Goal: Find specific page/section: Find specific page/section

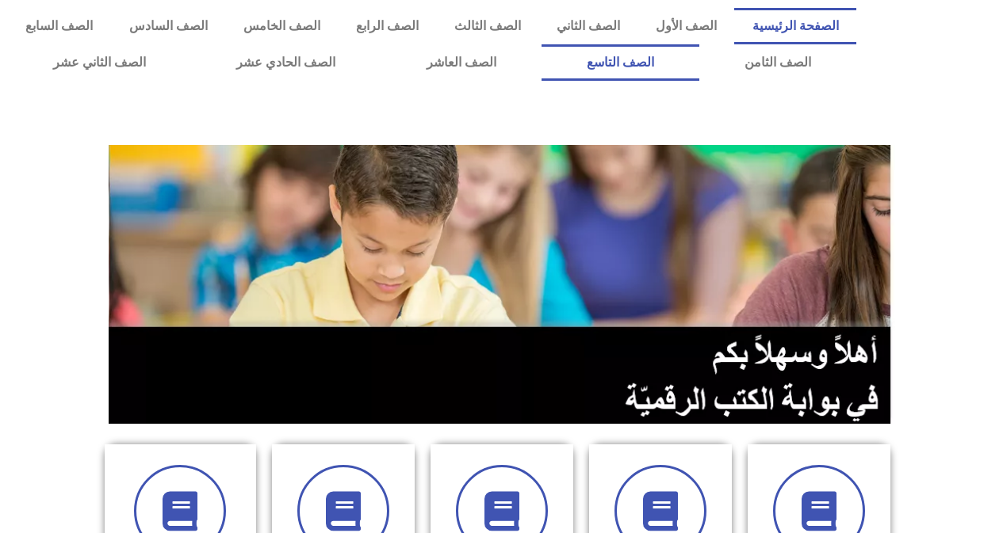
click at [699, 59] on link "الصف التاسع" at bounding box center [620, 62] width 158 height 36
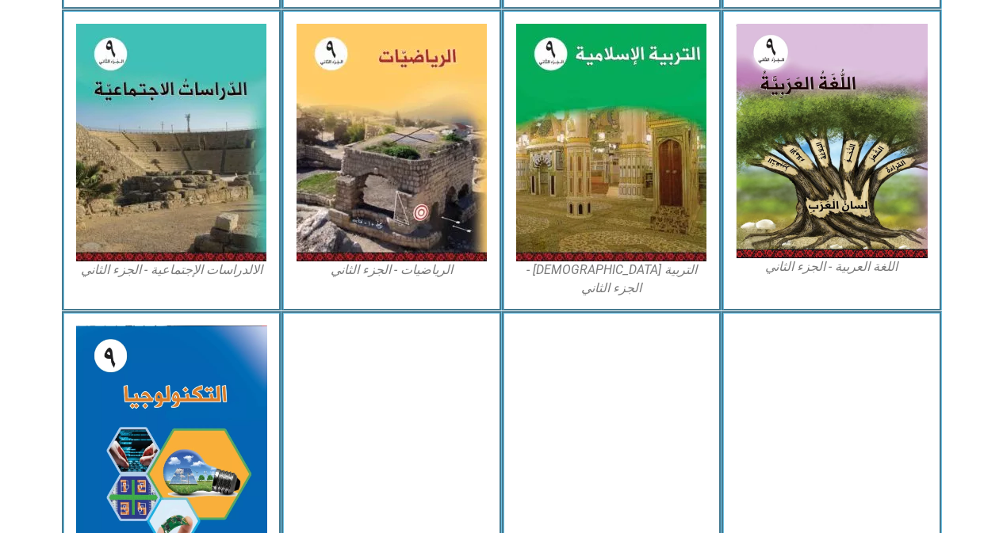
scroll to position [879, 0]
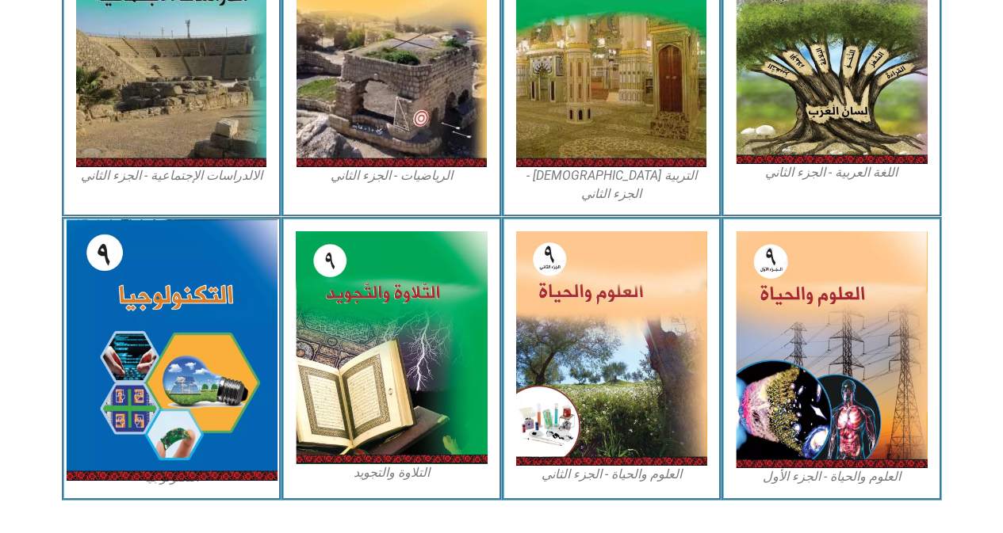
click at [137, 259] on img at bounding box center [171, 351] width 211 height 262
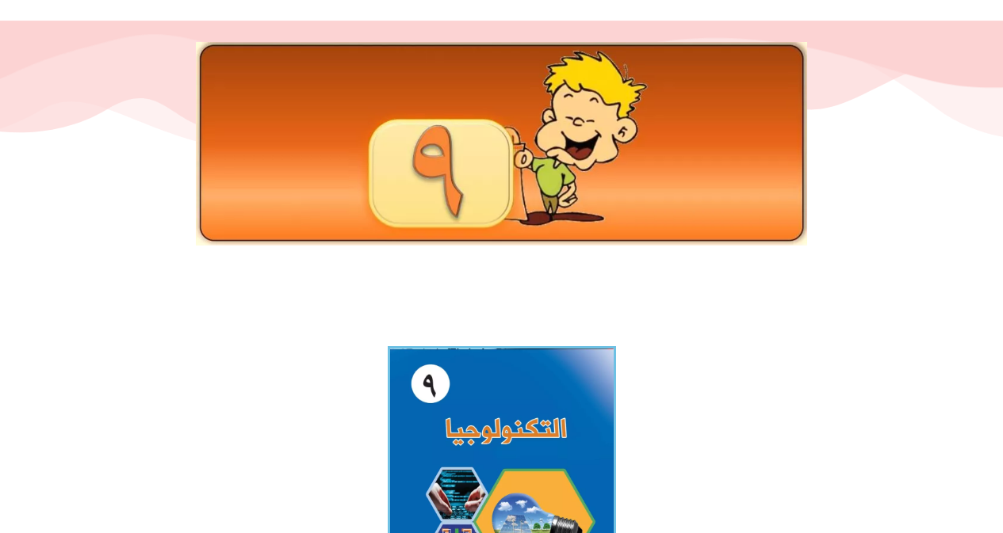
scroll to position [555, 0]
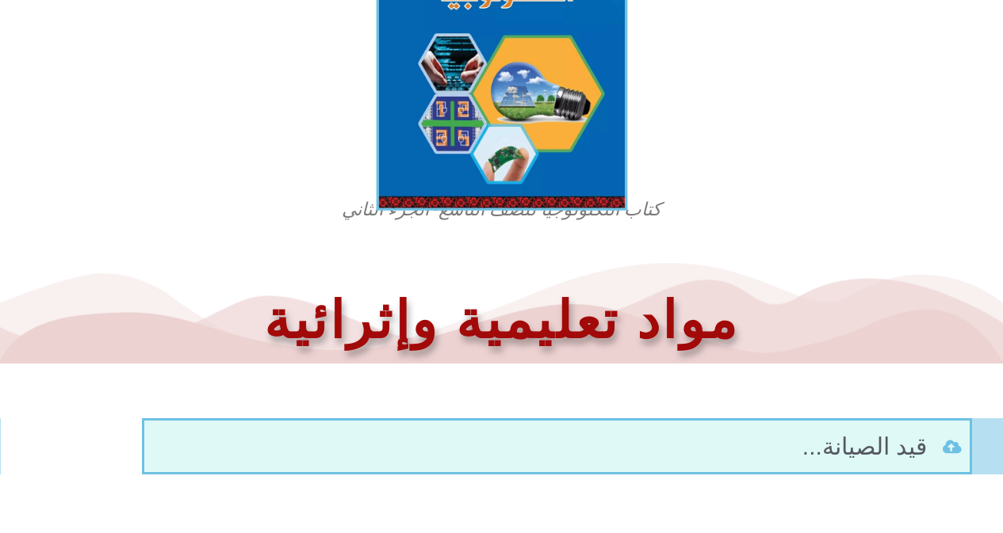
click at [584, 163] on img at bounding box center [501, 55] width 251 height 311
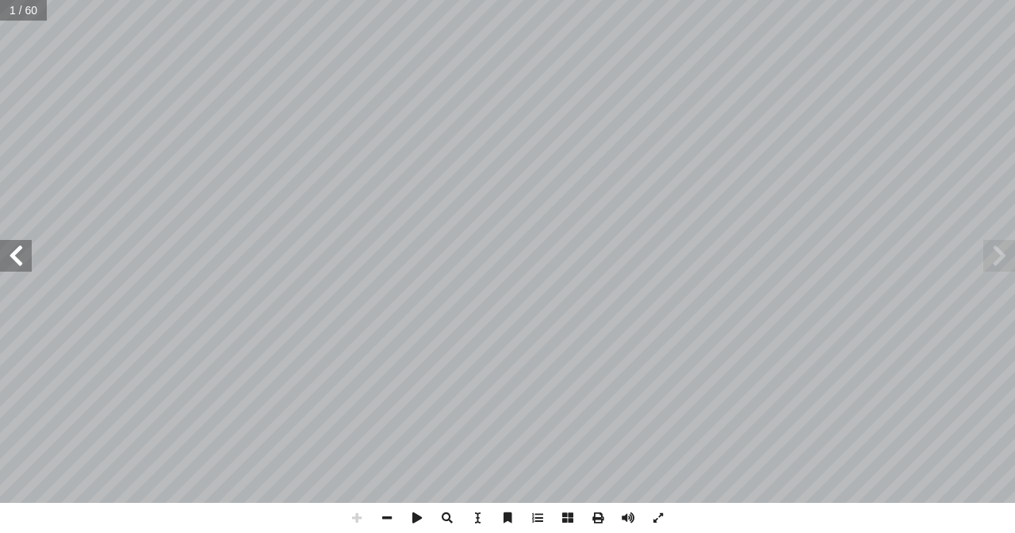
click at [17, 266] on span at bounding box center [16, 256] width 32 height 32
click at [16, 257] on span at bounding box center [16, 256] width 32 height 32
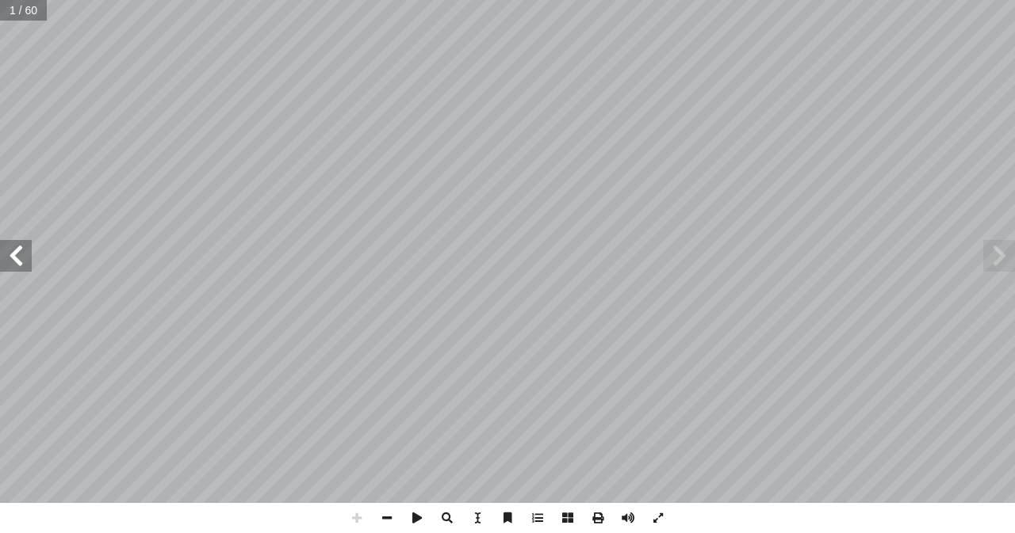
click at [16, 257] on span at bounding box center [16, 256] width 32 height 32
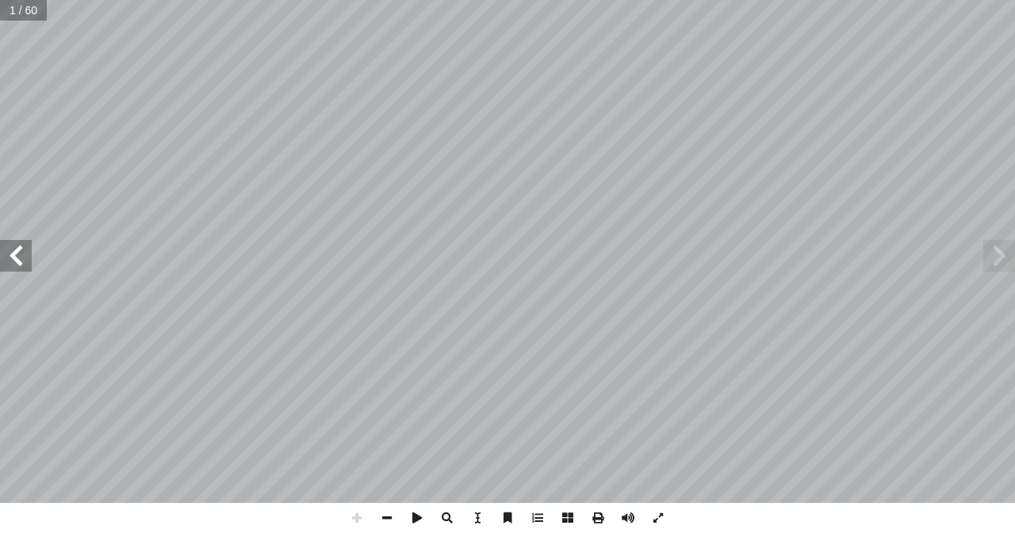
click at [16, 257] on span at bounding box center [16, 256] width 32 height 32
click at [20, 262] on span at bounding box center [16, 256] width 32 height 32
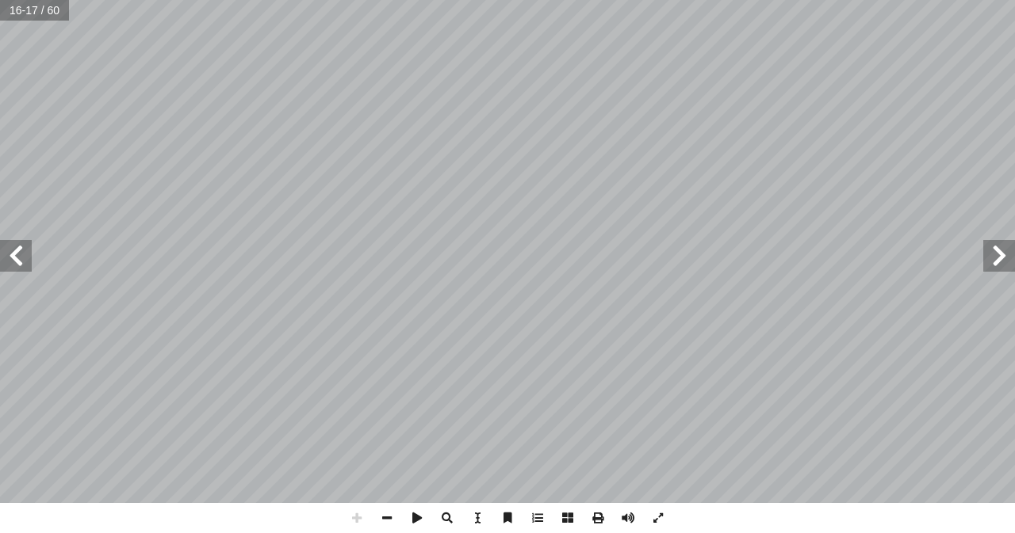
click at [16, 264] on span at bounding box center [16, 256] width 32 height 32
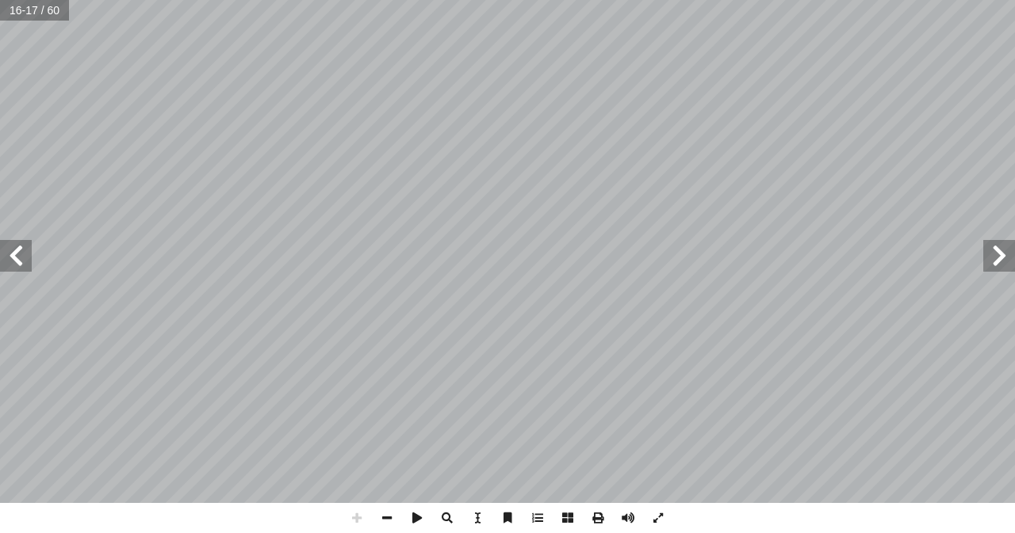
click at [16, 264] on span at bounding box center [16, 256] width 32 height 32
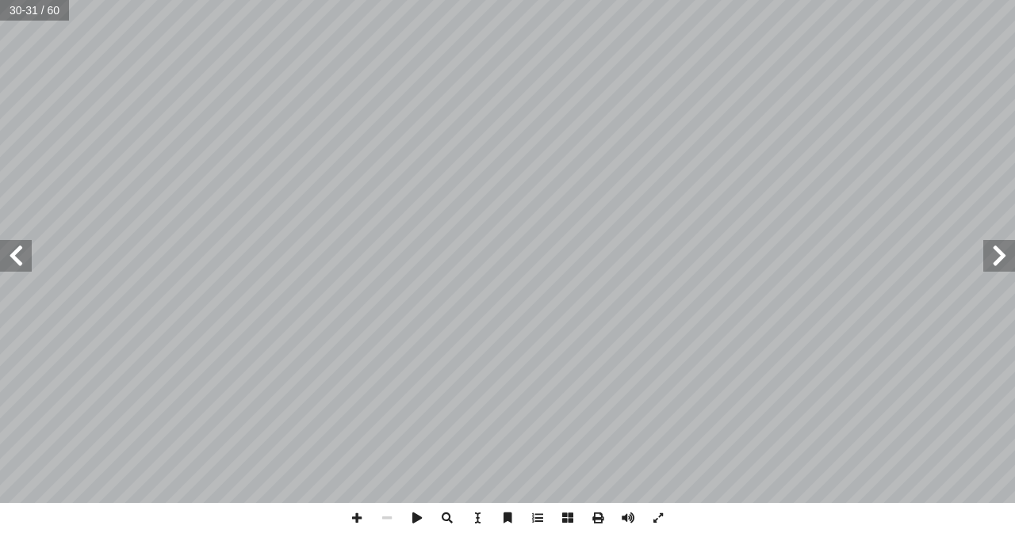
click at [992, 259] on span at bounding box center [999, 256] width 32 height 32
click at [25, 269] on span at bounding box center [16, 256] width 32 height 32
click at [568, 521] on div "الوحدة الثانية: عالم رقمي 26 لقد شهد العالم ثورة صناعية كبيرة في تكنولوجيا الصن…" at bounding box center [507, 266] width 1015 height 533
